Goal: Transaction & Acquisition: Book appointment/travel/reservation

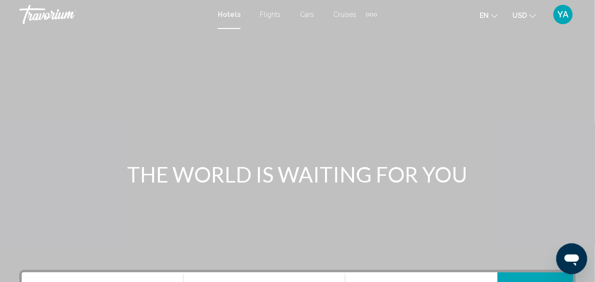
click at [366, 14] on div "Extra navigation items" at bounding box center [367, 14] width 3 height 3
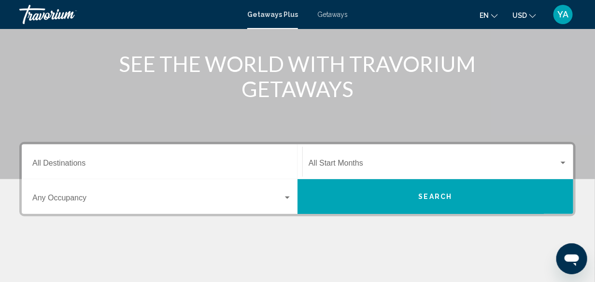
scroll to position [97, 0]
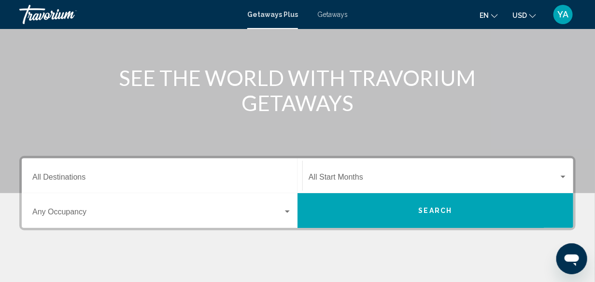
click at [70, 177] on input "Destination All Destinations" at bounding box center [161, 179] width 259 height 9
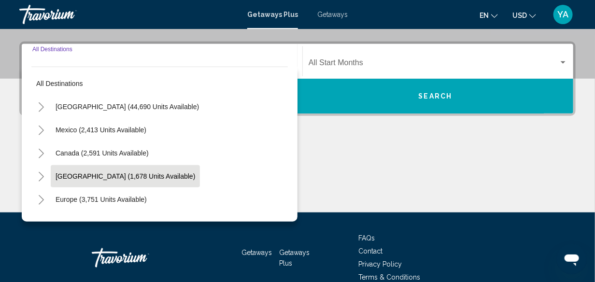
scroll to position [221, 0]
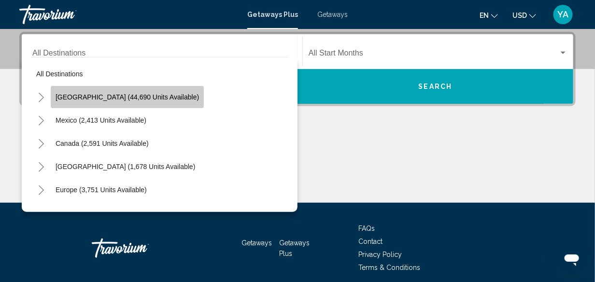
click at [132, 94] on span "United States (44,690 units available)" at bounding box center [127, 97] width 143 height 8
type input "**********"
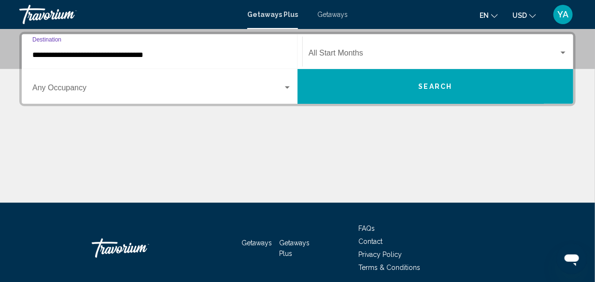
click at [440, 83] on span "Search" at bounding box center [436, 87] width 34 height 8
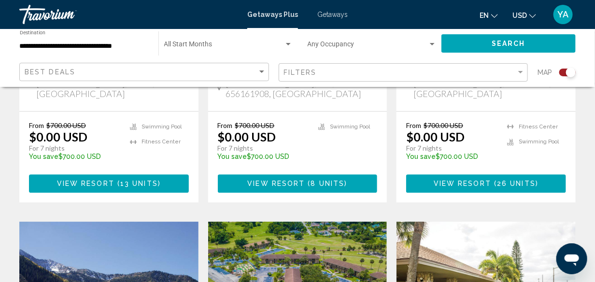
scroll to position [900, 0]
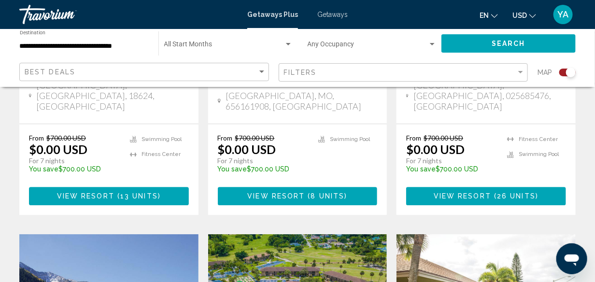
click at [330, 13] on span "Getaways" at bounding box center [332, 15] width 30 height 8
